Goal: Transaction & Acquisition: Download file/media

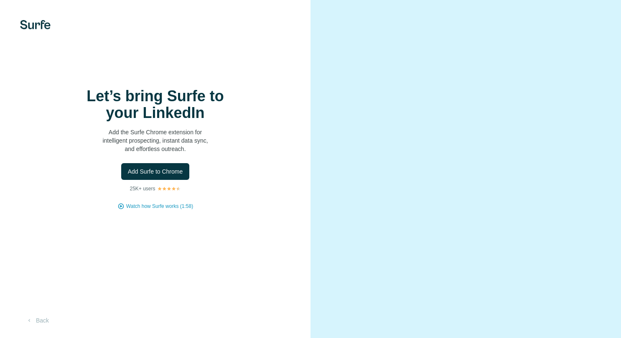
click at [160, 170] on span "Add Surfe to Chrome" at bounding box center [155, 171] width 55 height 8
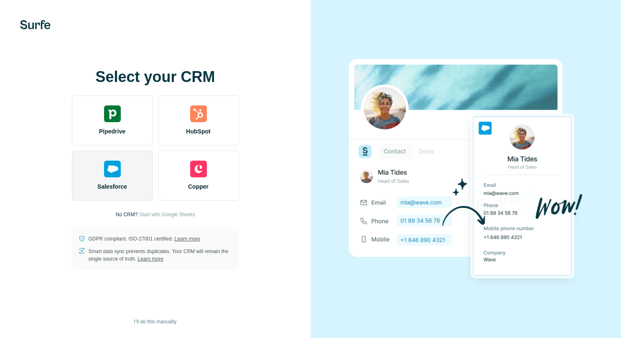
click at [108, 180] on div "Salesforce" at bounding box center [112, 175] width 81 height 50
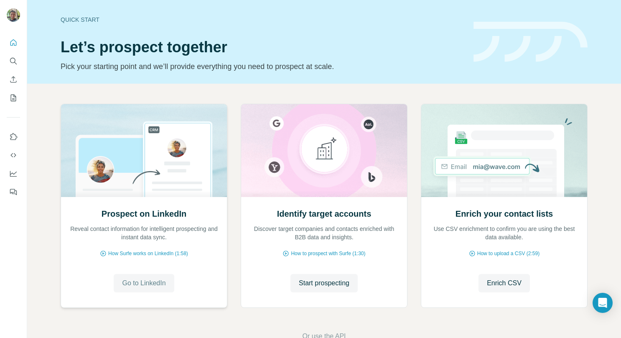
click at [138, 286] on span "Go to LinkedIn" at bounding box center [143, 283] width 43 height 10
